Goal: Connect with others: Connect with others

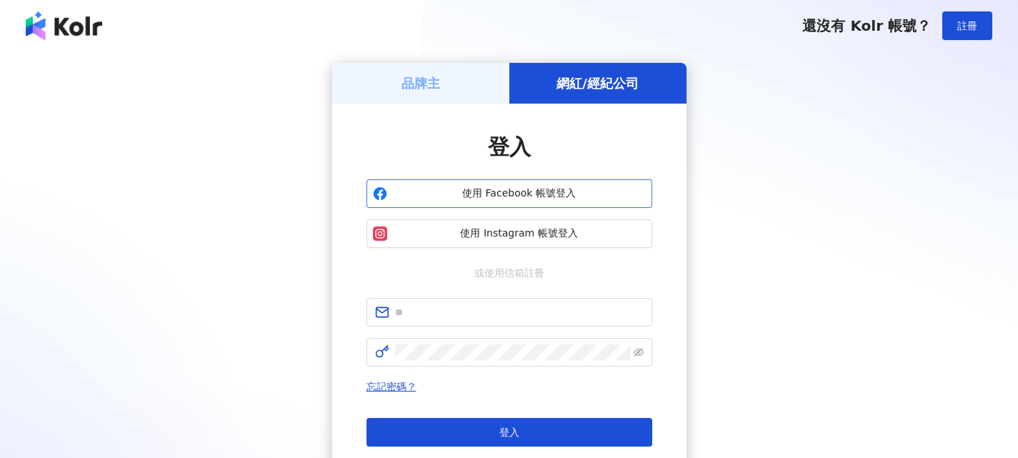
click at [555, 183] on button "使用 Facebook 帳號登入" at bounding box center [510, 193] width 286 height 29
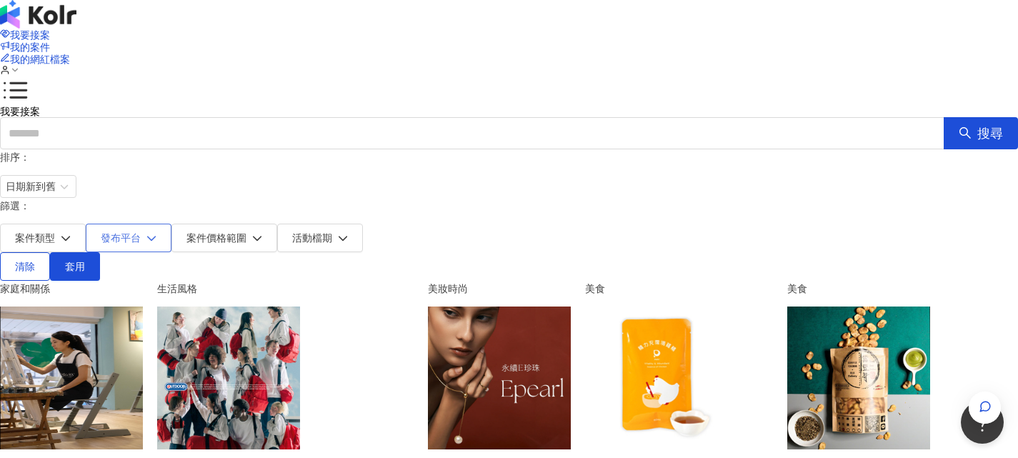
click at [172, 224] on button "發布平台" at bounding box center [129, 238] width 86 height 29
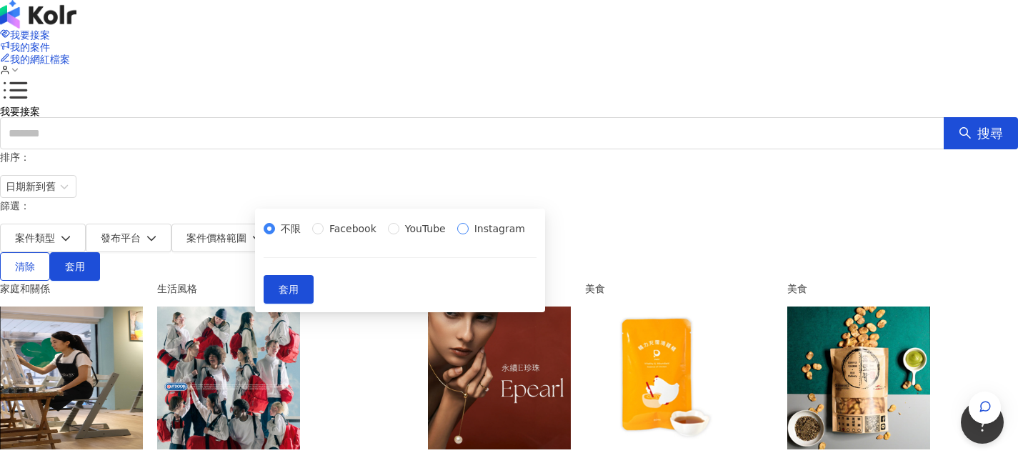
click at [469, 237] on span "Instagram" at bounding box center [500, 229] width 62 height 16
click at [314, 304] on button "套用" at bounding box center [289, 289] width 50 height 29
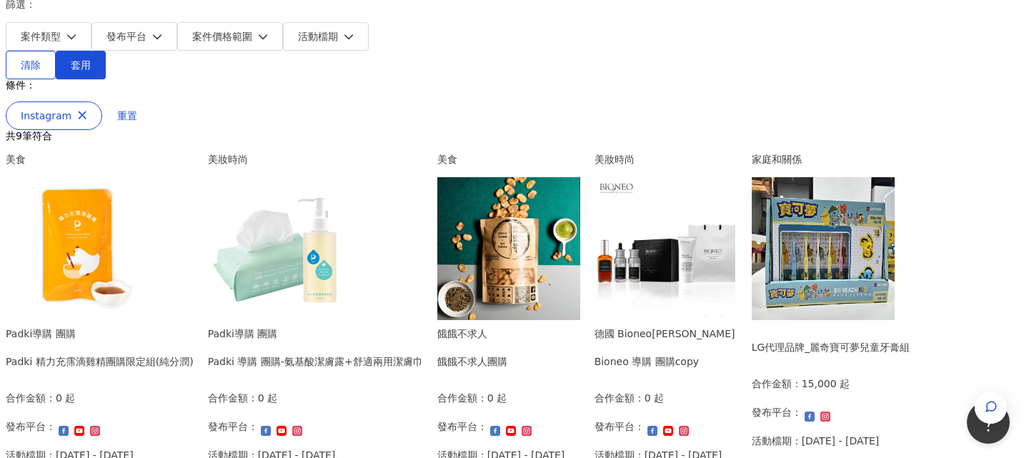
scroll to position [214, 0]
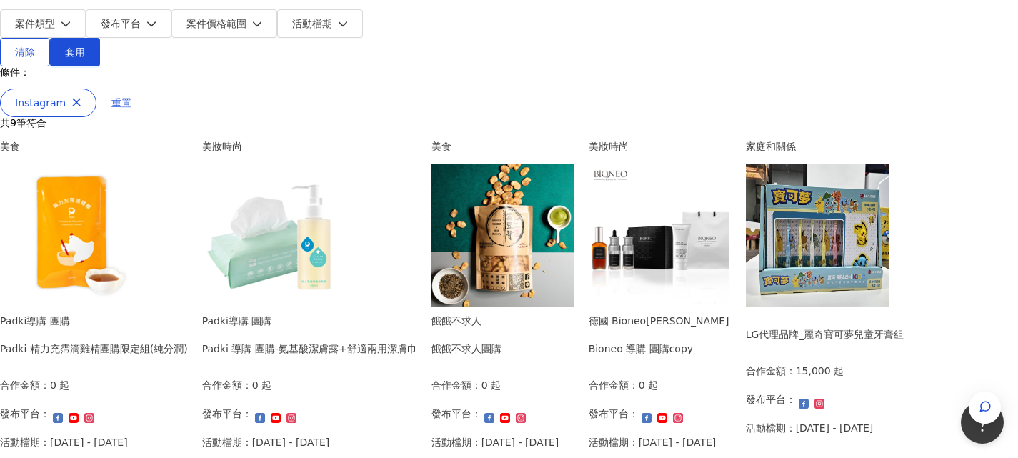
click at [345, 201] on img at bounding box center [273, 235] width 143 height 143
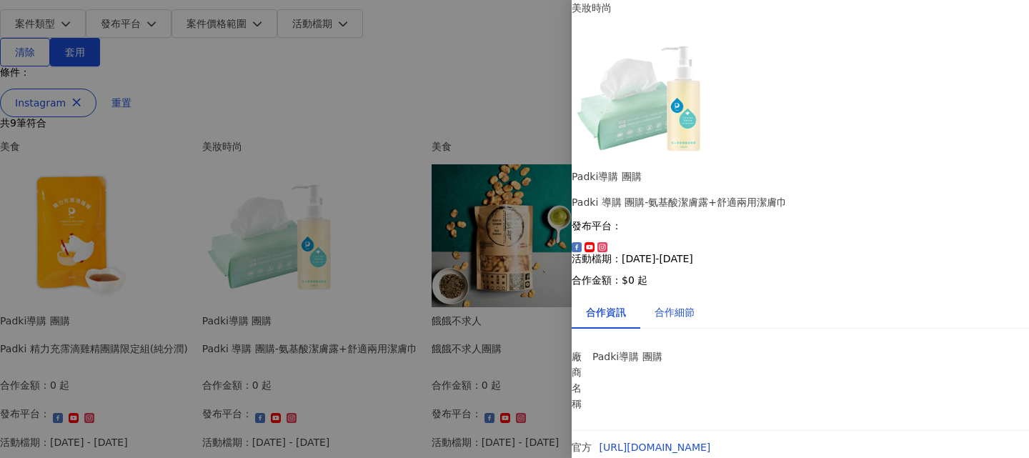
click at [686, 304] on div "合作細節" at bounding box center [675, 312] width 40 height 16
click at [626, 304] on div "合作資訊" at bounding box center [606, 312] width 40 height 16
click at [392, 238] on div at bounding box center [514, 229] width 1029 height 458
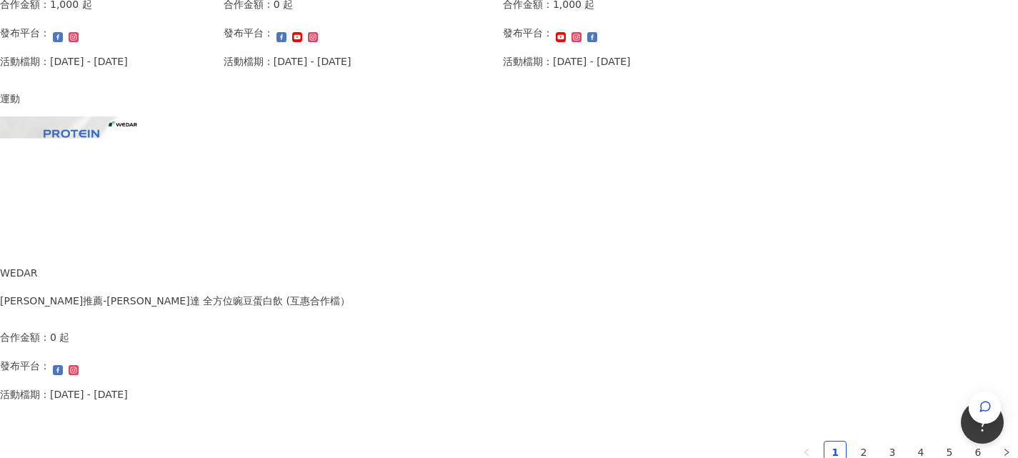
scroll to position [1000, 0]
